Goal: Find specific page/section: Find specific page/section

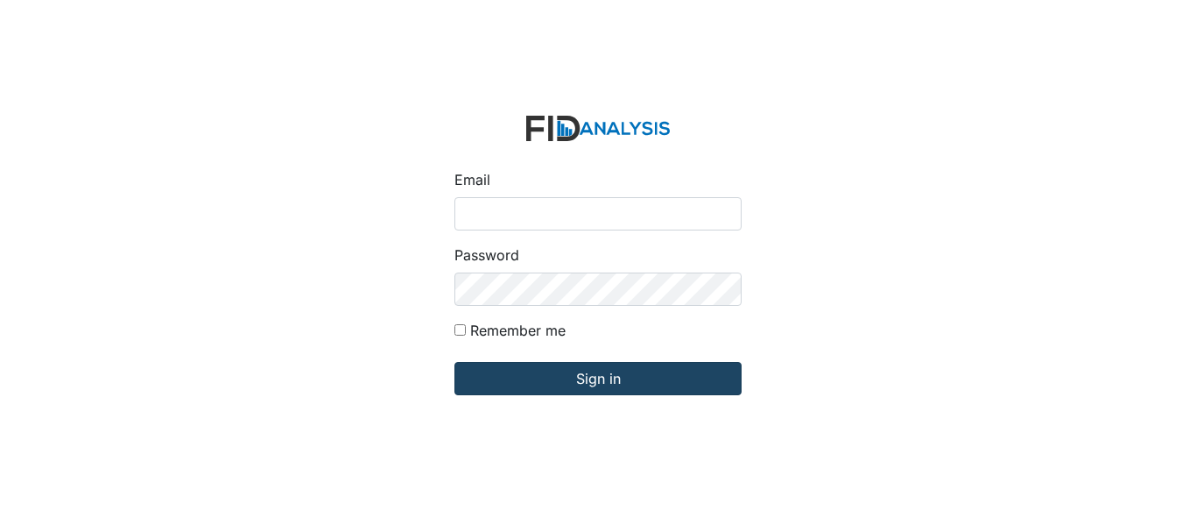
type input "[EMAIL_ADDRESS][DOMAIN_NAME]"
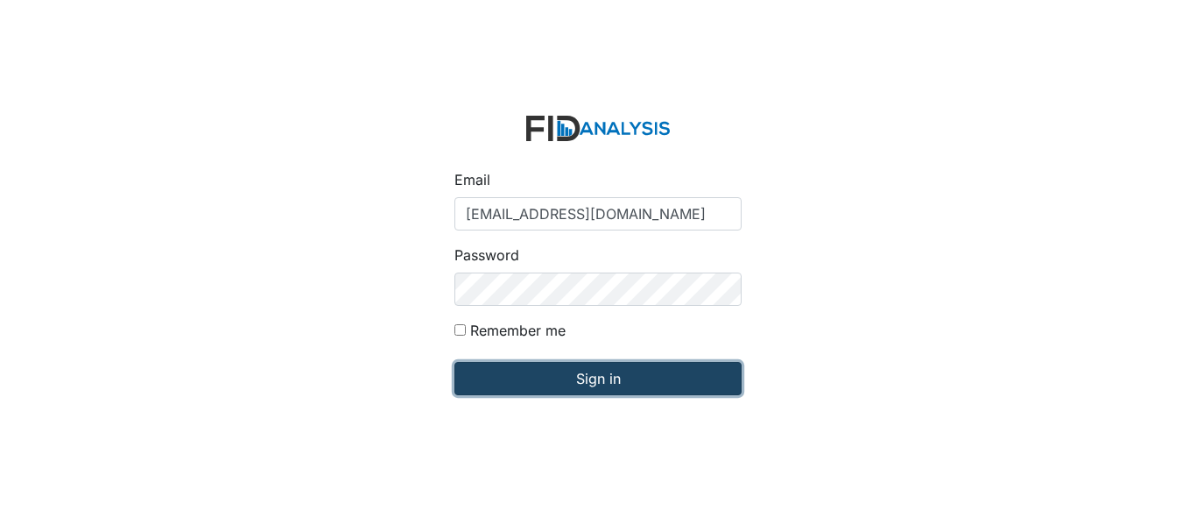
click at [489, 382] on input "Sign in" at bounding box center [598, 378] width 287 height 33
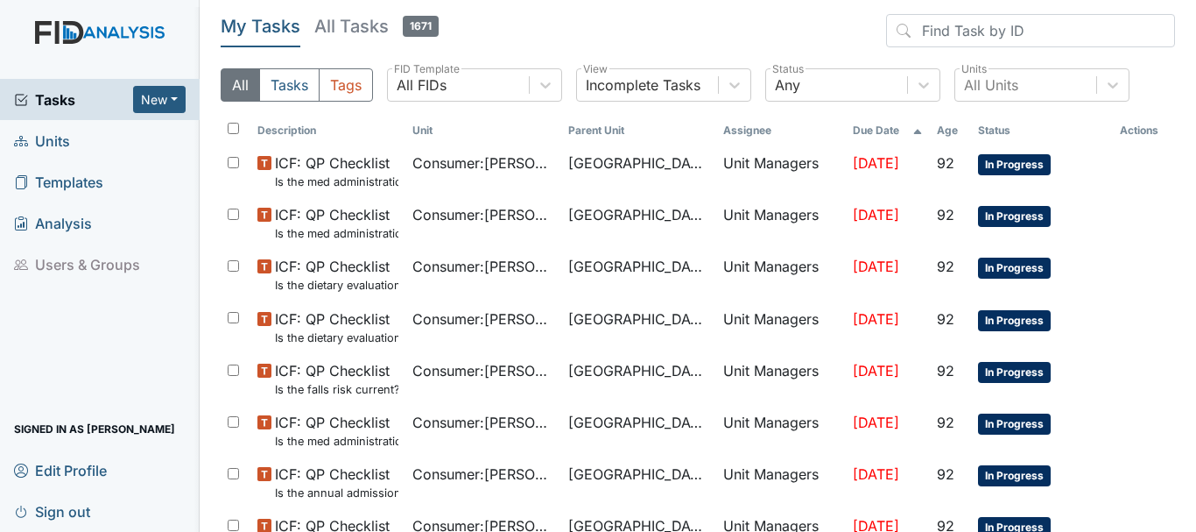
click at [80, 140] on link "Units" at bounding box center [100, 140] width 200 height 41
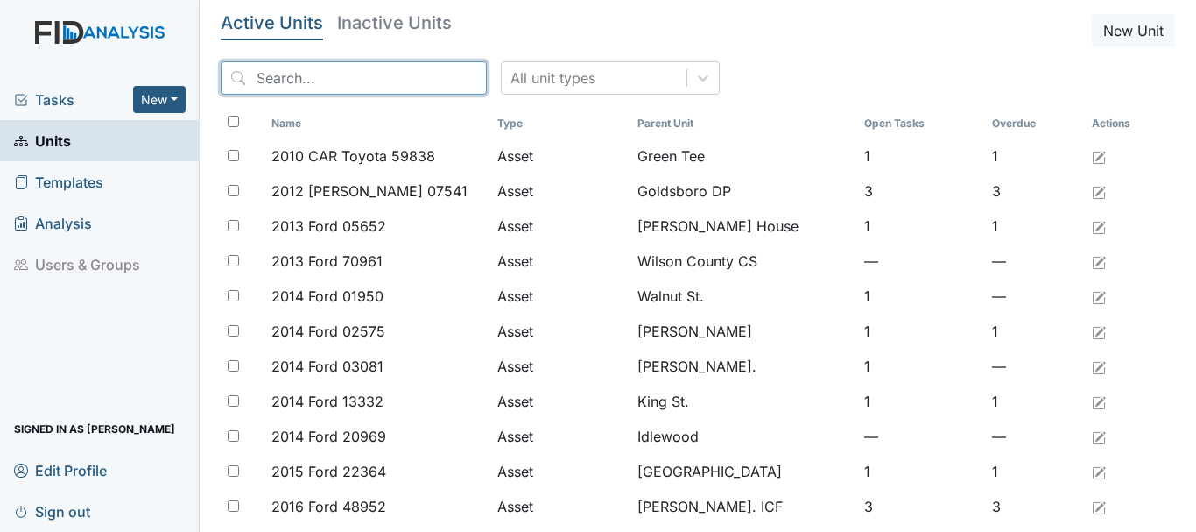
click at [357, 68] on input "search" at bounding box center [354, 77] width 266 height 33
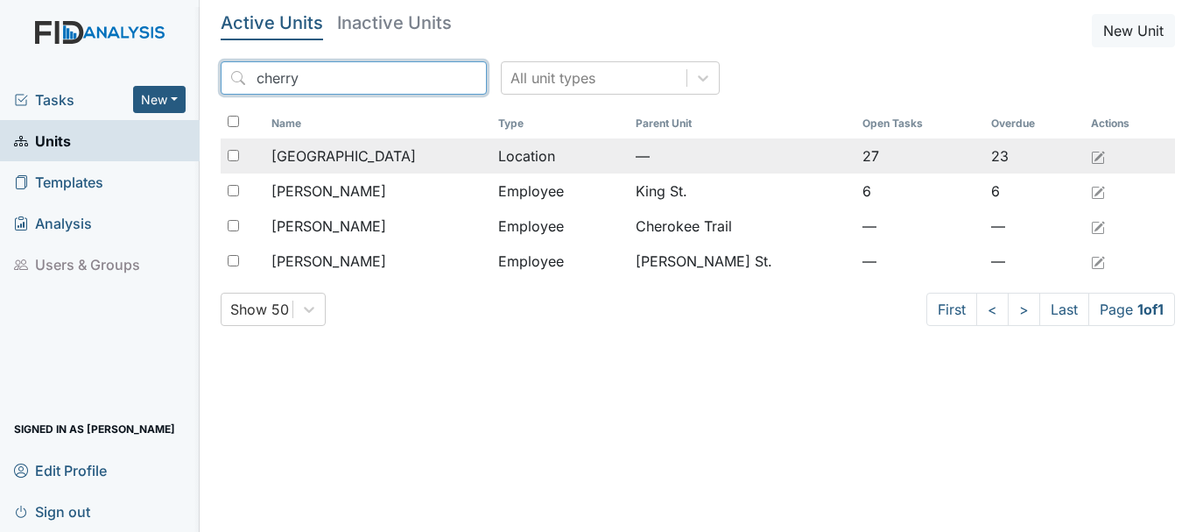
type input "cherry"
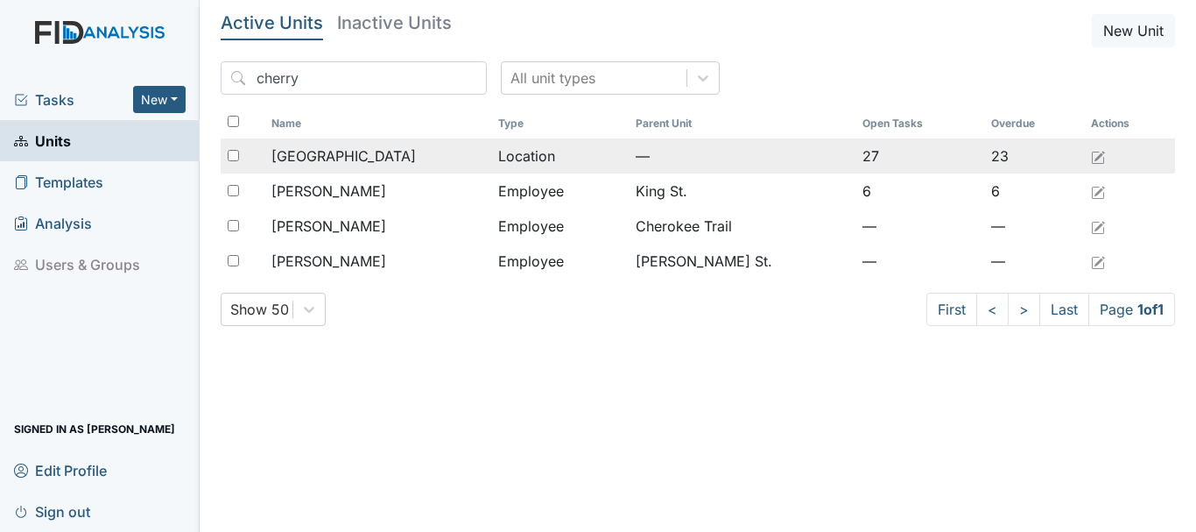
click at [353, 150] on span "[GEOGRAPHIC_DATA]" at bounding box center [344, 155] width 145 height 21
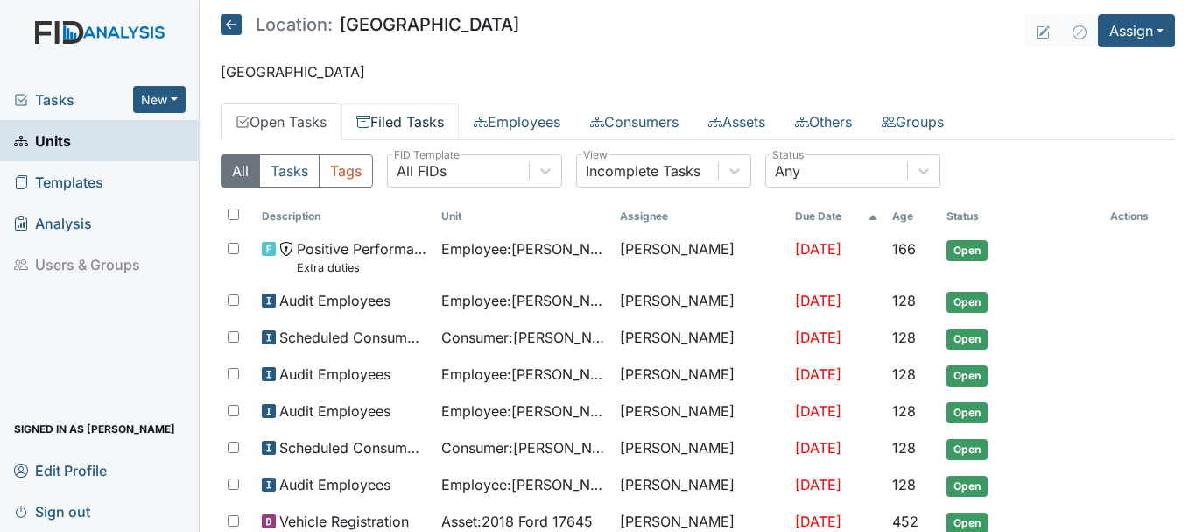
click at [406, 121] on link "Filed Tasks" at bounding box center [400, 121] width 117 height 37
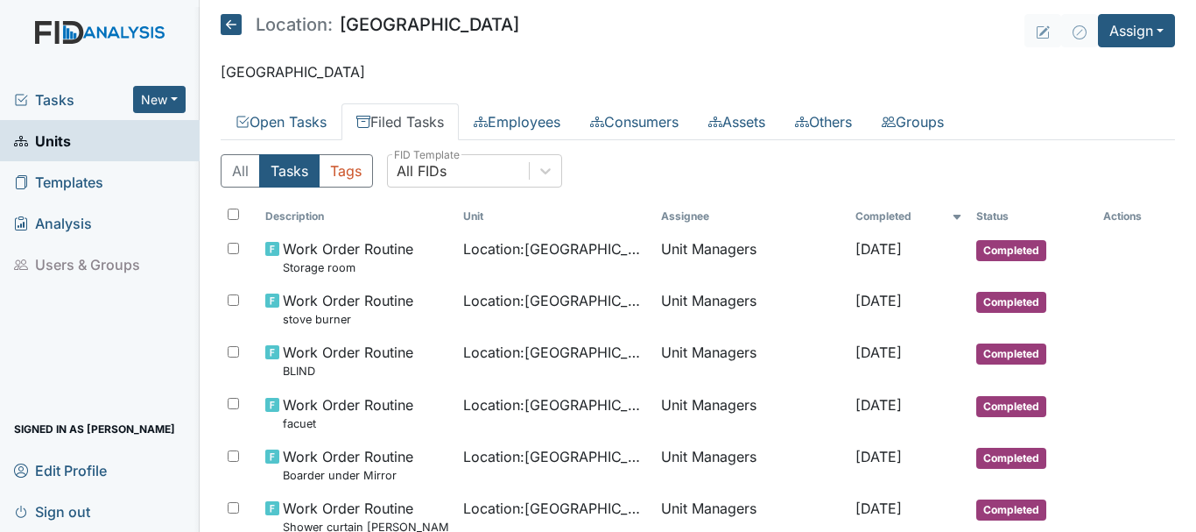
click at [77, 147] on link "Units" at bounding box center [100, 140] width 200 height 41
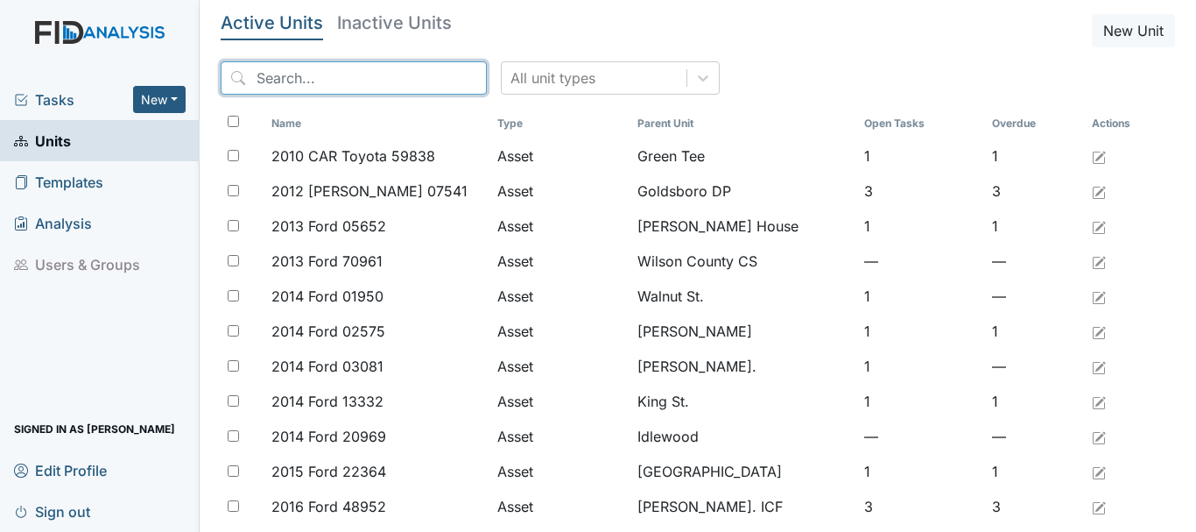
click at [266, 75] on input "search" at bounding box center [354, 77] width 266 height 33
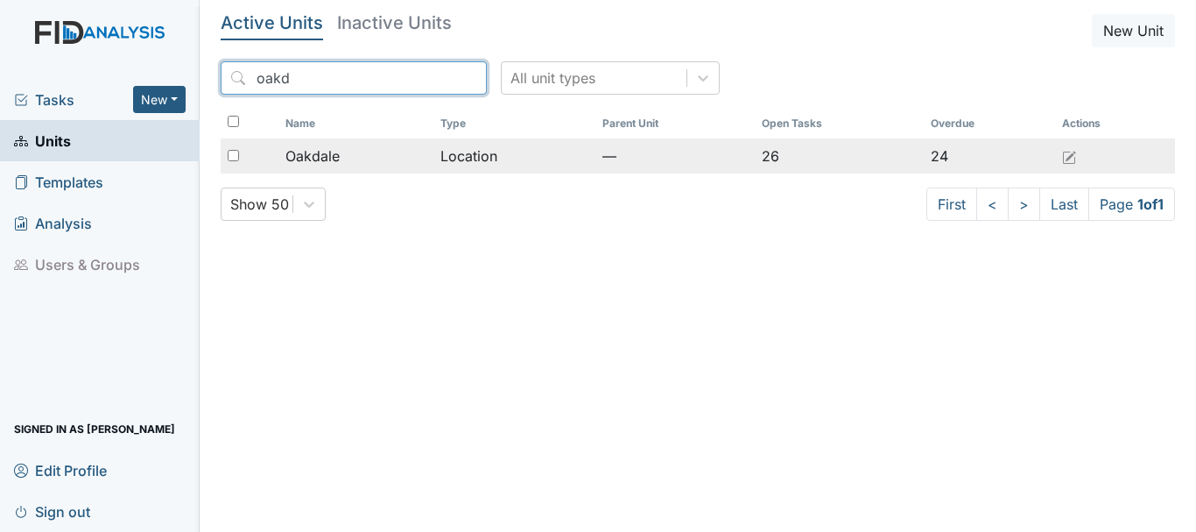
type input "oakd"
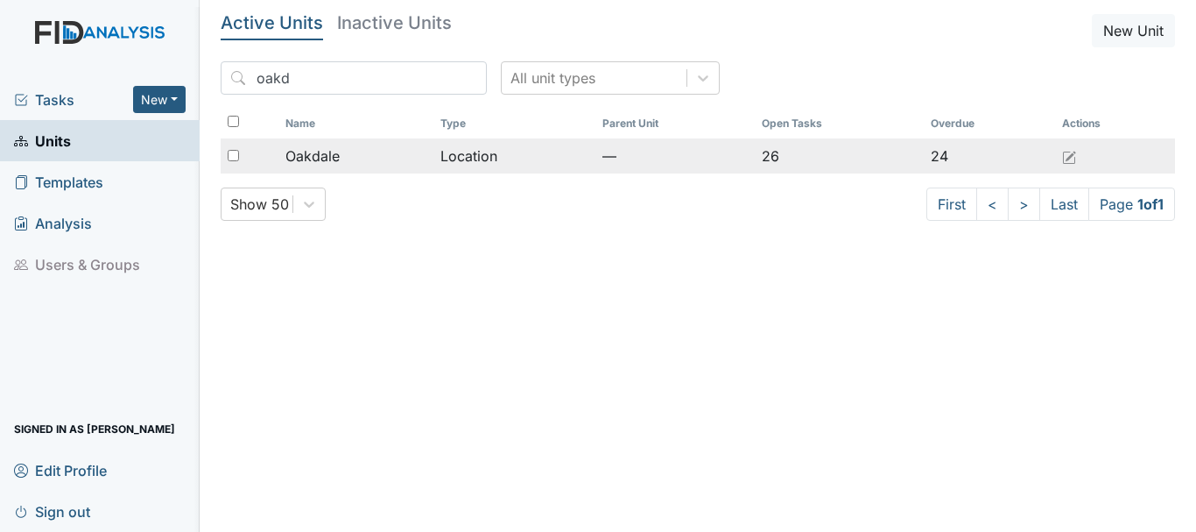
click at [331, 152] on span "Oakdale" at bounding box center [313, 155] width 54 height 21
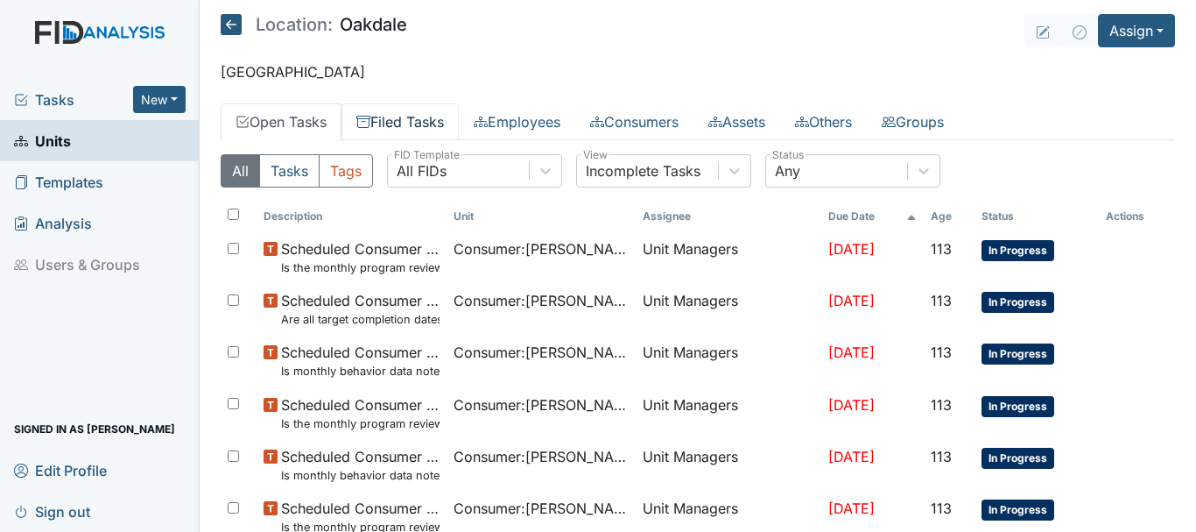
click at [397, 124] on link "Filed Tasks" at bounding box center [400, 121] width 117 height 37
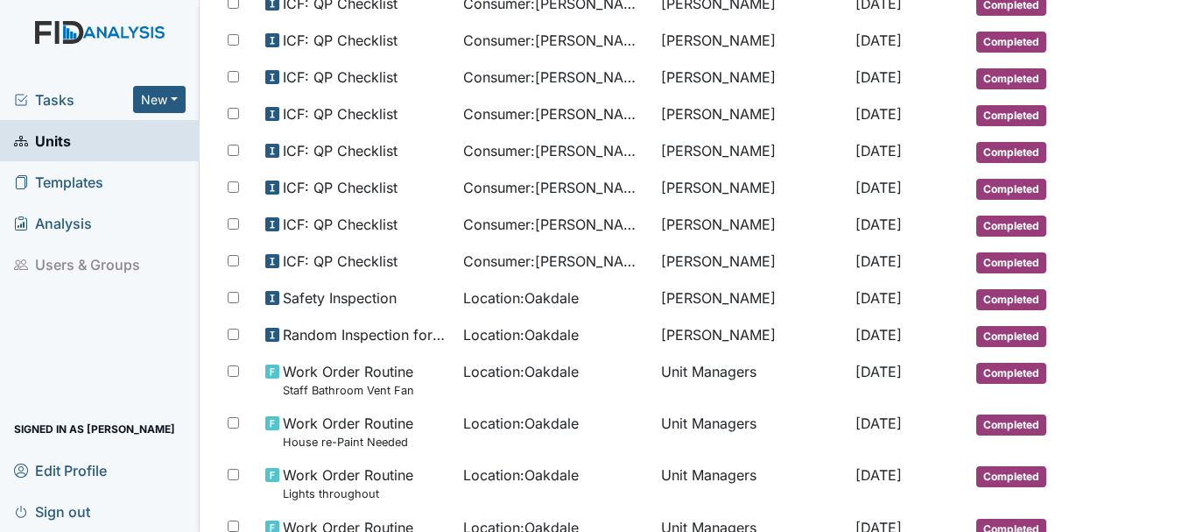
scroll to position [653, 0]
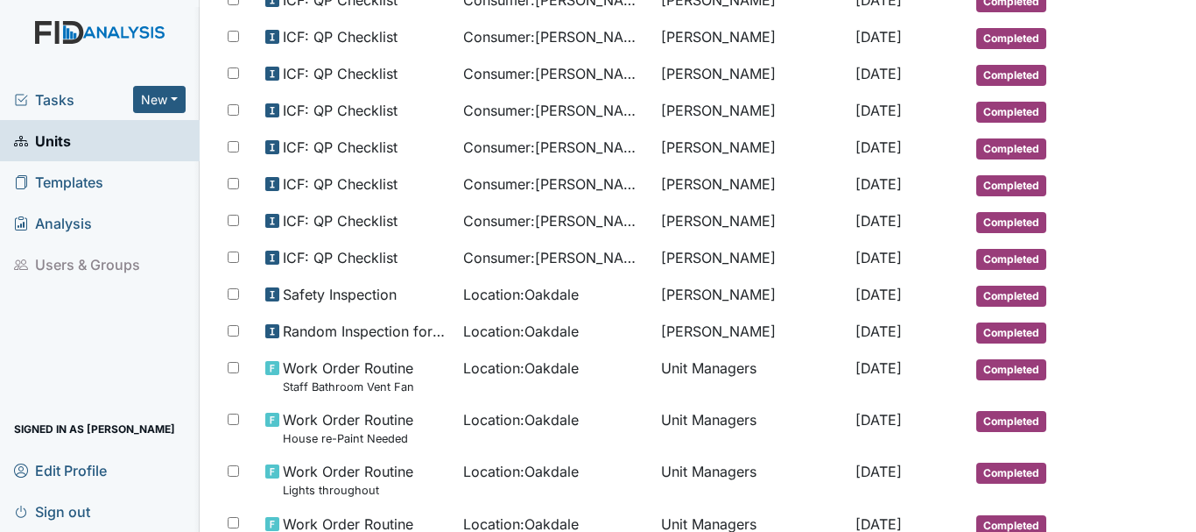
click at [72, 92] on span "Tasks" at bounding box center [73, 99] width 119 height 21
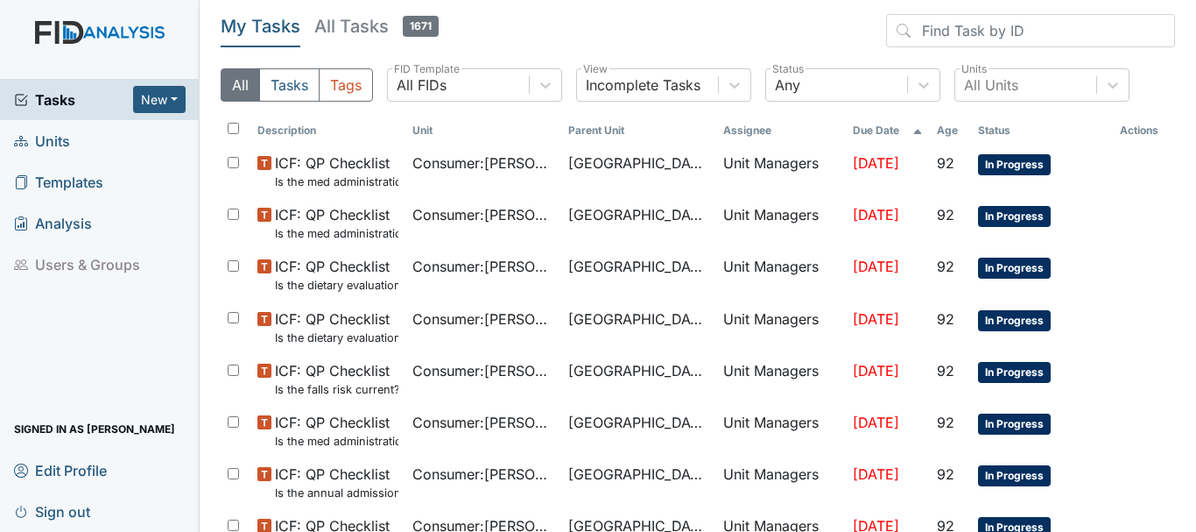
click at [75, 138] on link "Units" at bounding box center [100, 140] width 200 height 41
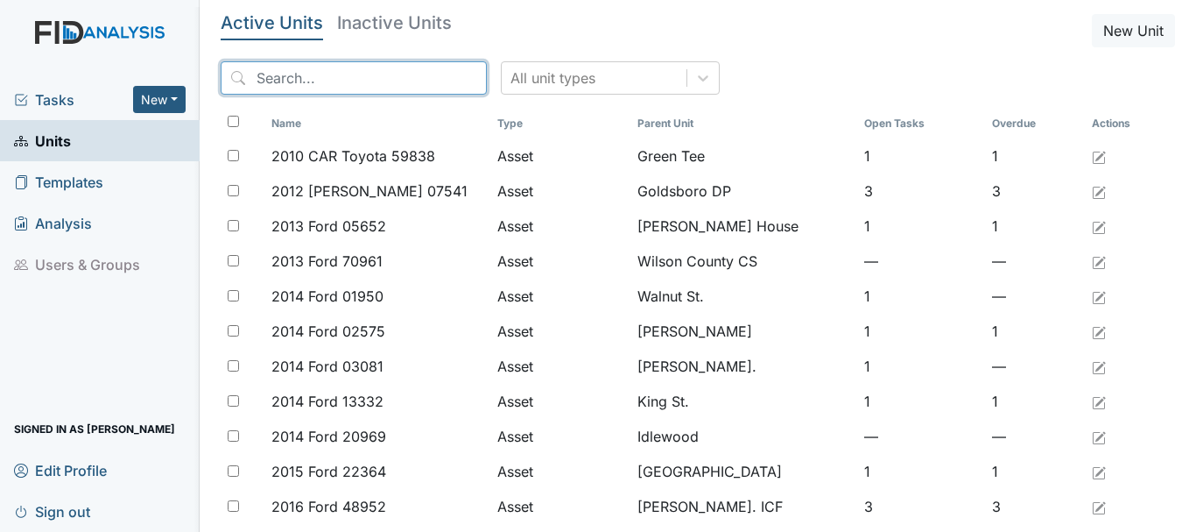
click at [258, 85] on input "search" at bounding box center [354, 77] width 266 height 33
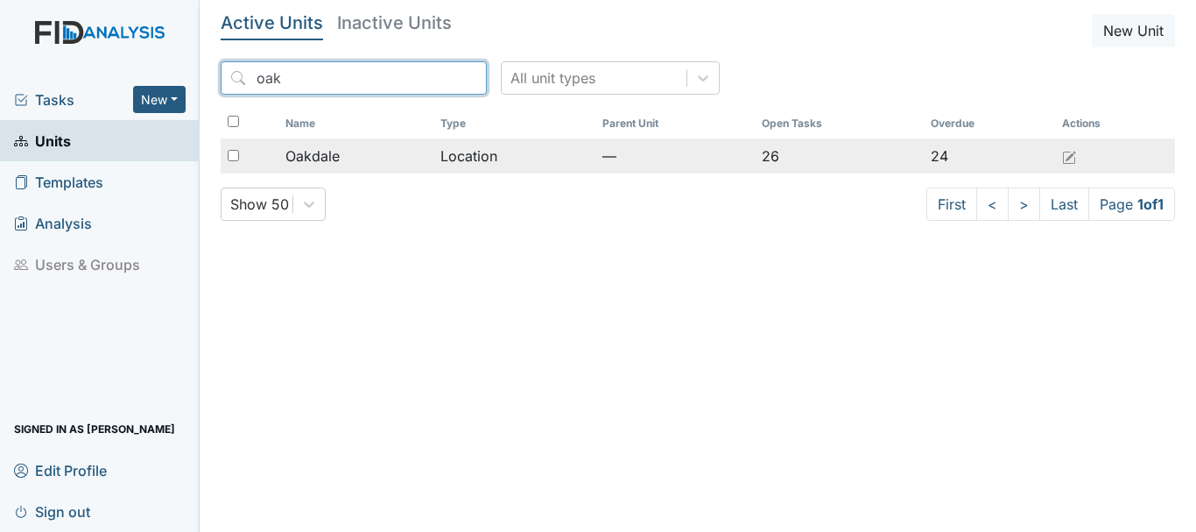
type input "oak"
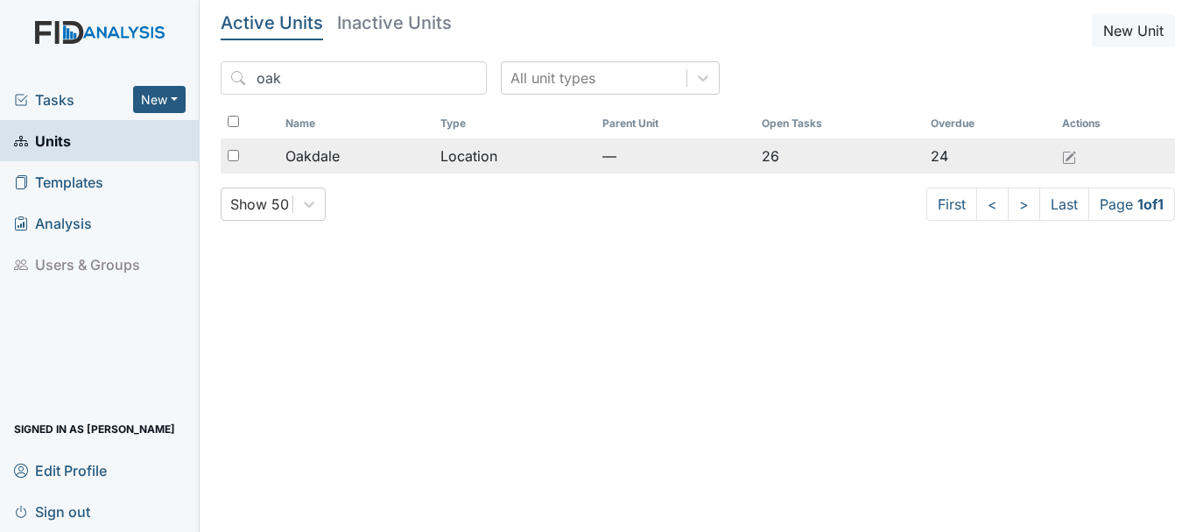
click at [347, 155] on div "Oakdale" at bounding box center [357, 155] width 142 height 21
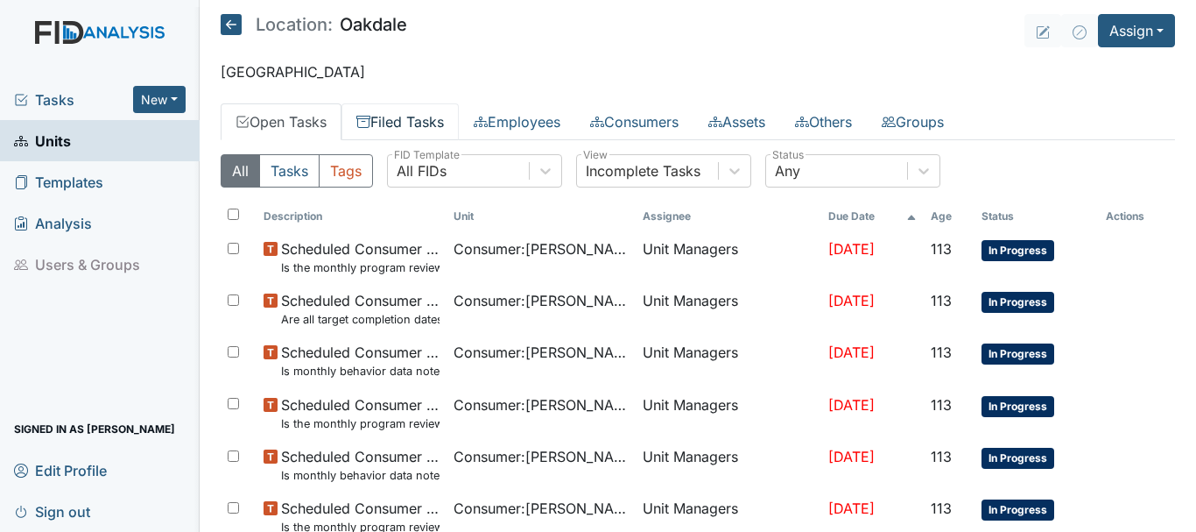
click at [420, 124] on link "Filed Tasks" at bounding box center [400, 121] width 117 height 37
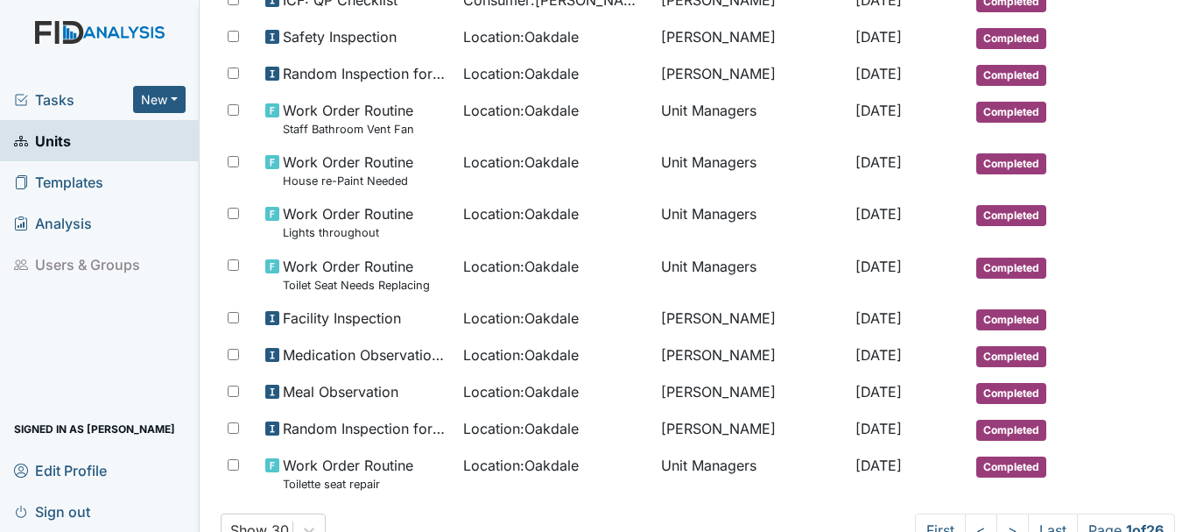
scroll to position [968, 0]
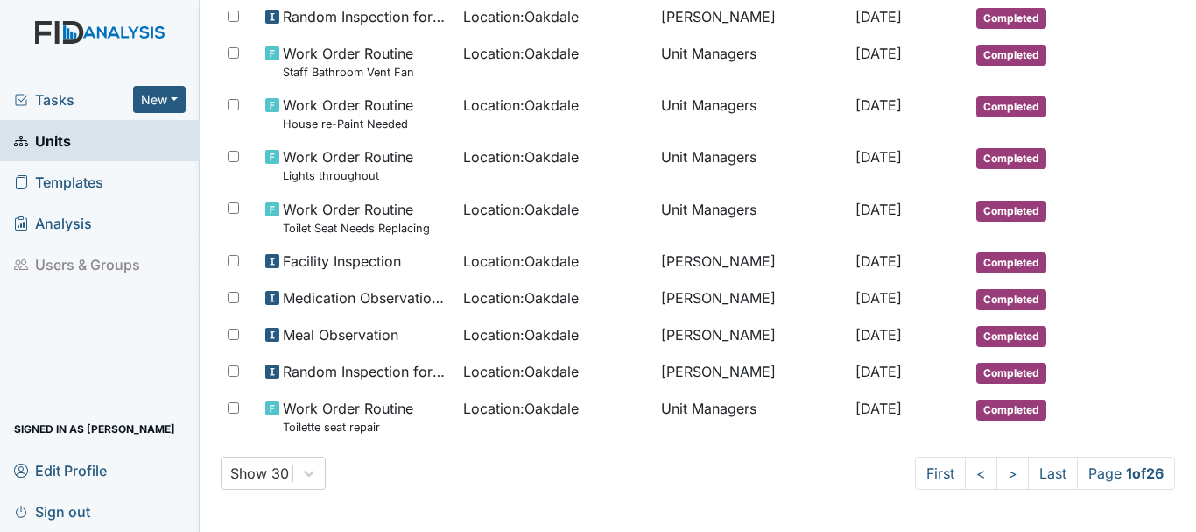
click at [75, 101] on span "Tasks" at bounding box center [73, 99] width 119 height 21
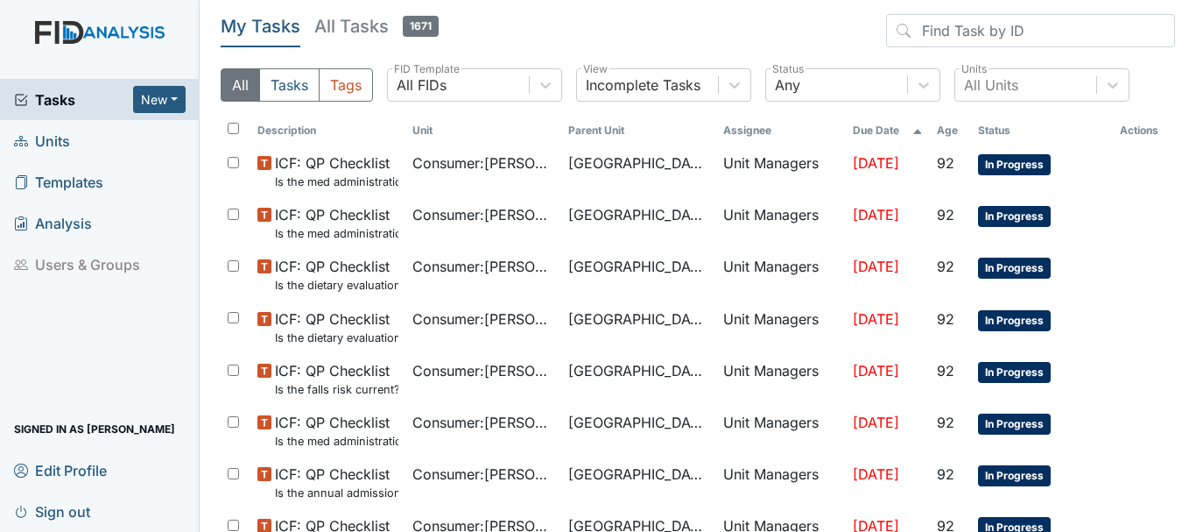
click at [74, 143] on link "Units" at bounding box center [100, 140] width 200 height 41
